Goal: Information Seeking & Learning: Learn about a topic

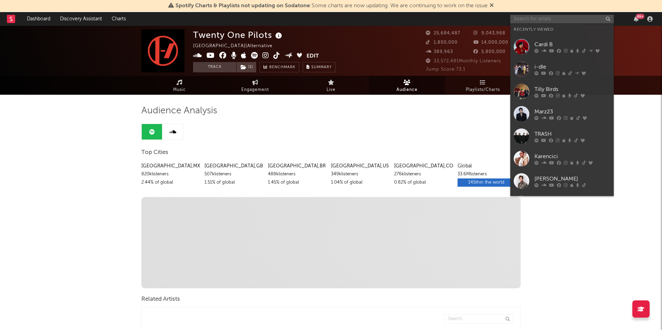
click at [557, 20] on input "text" at bounding box center [561, 19] width 103 height 9
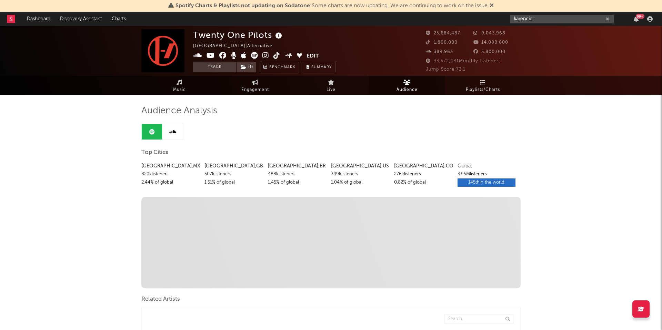
type input "karencici"
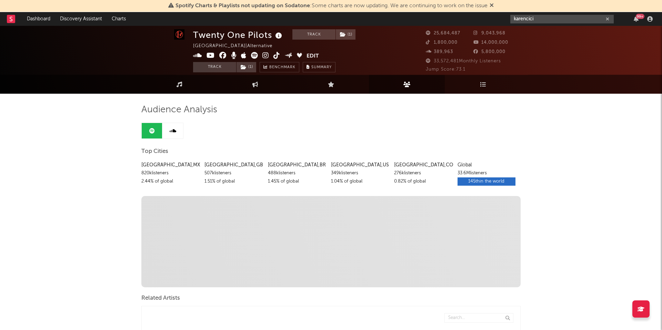
click at [570, 18] on input "karencici" at bounding box center [561, 19] width 103 height 9
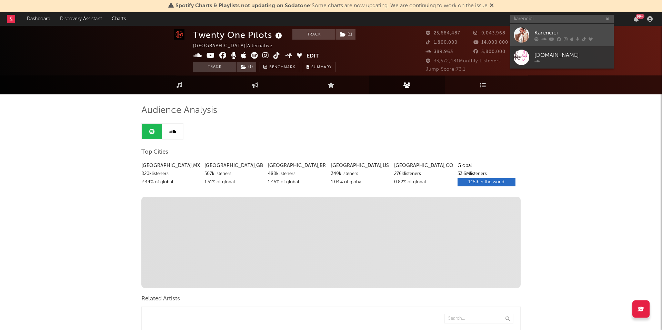
click at [548, 32] on div "Karencici" at bounding box center [573, 33] width 76 height 8
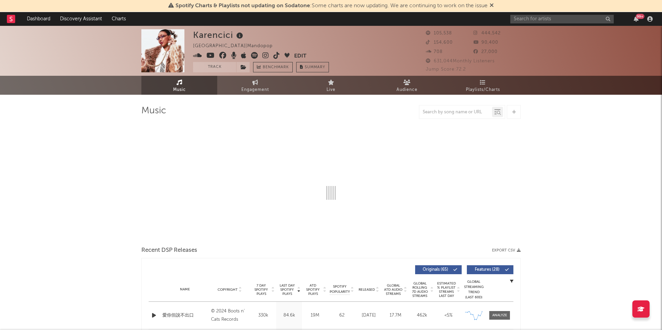
click at [163, 42] on img at bounding box center [162, 50] width 43 height 43
select select "6m"
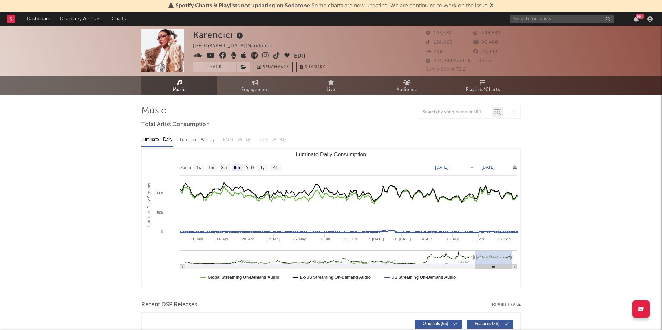
click at [166, 49] on img at bounding box center [162, 50] width 43 height 43
click at [302, 55] on button "Edit" at bounding box center [300, 56] width 12 height 9
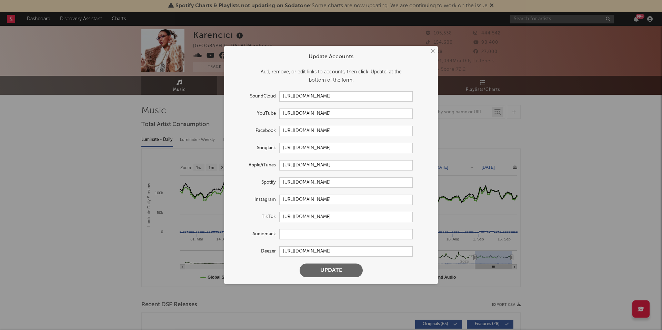
click at [432, 51] on button "×" at bounding box center [433, 52] width 8 height 8
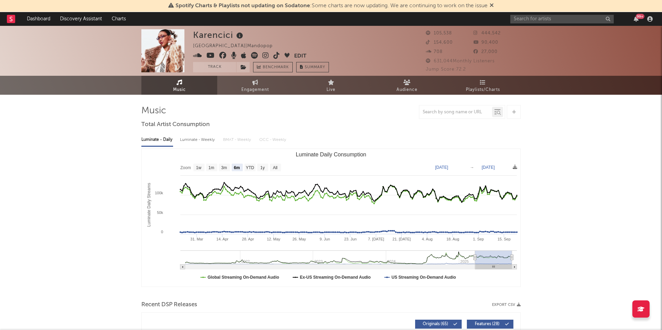
click at [302, 53] on button "Edit" at bounding box center [300, 56] width 12 height 9
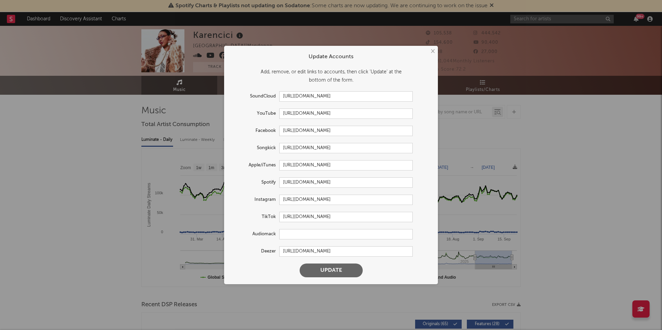
click at [430, 49] on button "×" at bounding box center [433, 52] width 8 height 8
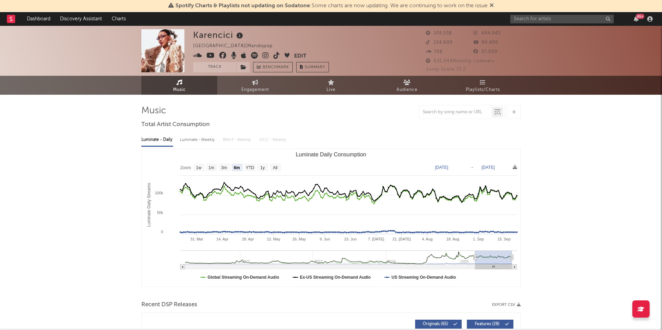
click at [172, 51] on img at bounding box center [162, 50] width 43 height 43
click at [171, 57] on img at bounding box center [162, 50] width 43 height 43
